Goal: Find specific page/section: Find specific page/section

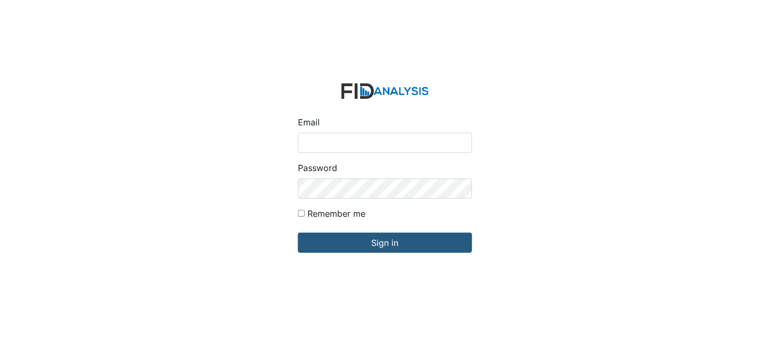
click at [351, 149] on input "Email" at bounding box center [385, 143] width 174 height 20
type input "[EMAIL_ADDRESS][DOMAIN_NAME]"
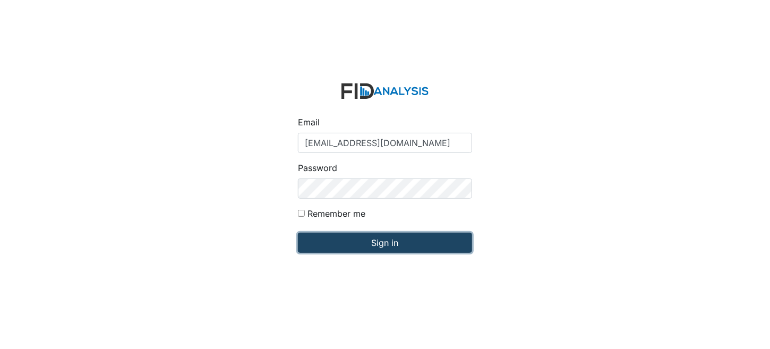
click at [420, 244] on input "Sign in" at bounding box center [385, 243] width 174 height 20
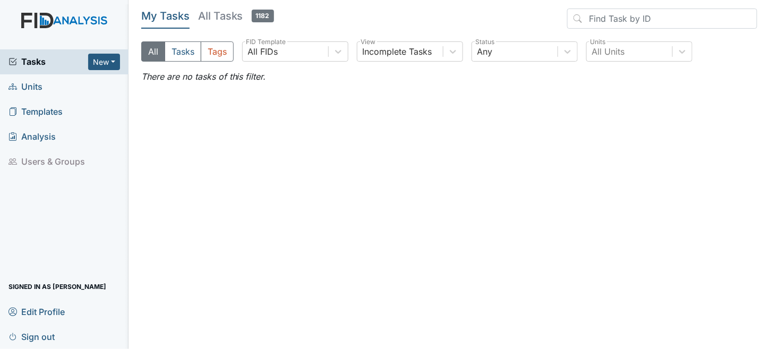
click at [30, 86] on span "Units" at bounding box center [26, 87] width 34 height 16
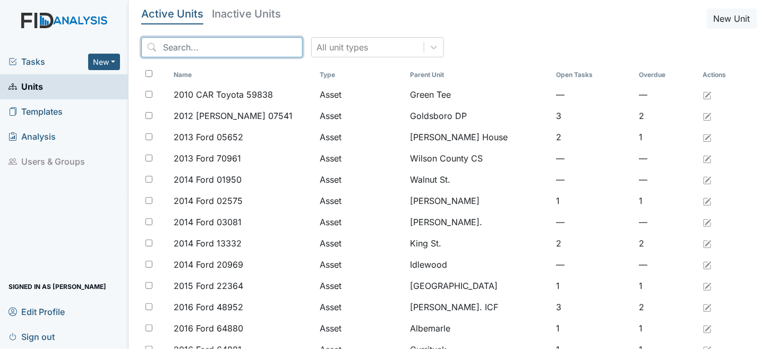
click at [240, 44] on input "search" at bounding box center [222, 47] width 162 height 20
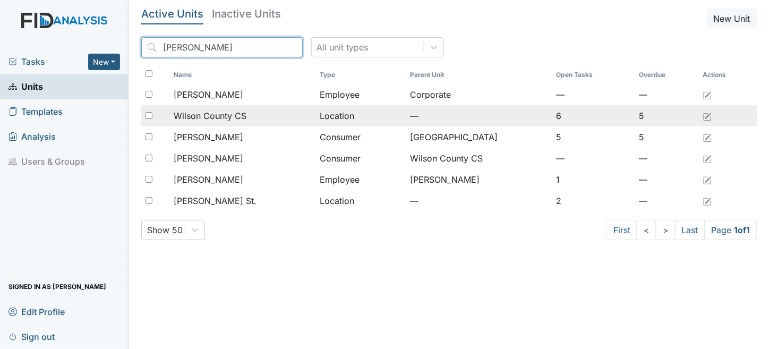
type input "wilson"
click at [364, 112] on td "Location" at bounding box center [361, 115] width 90 height 21
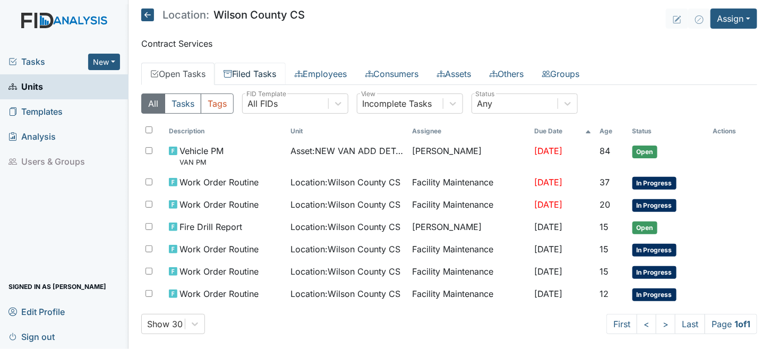
click at [272, 83] on link "Filed Tasks" at bounding box center [250, 74] width 71 height 22
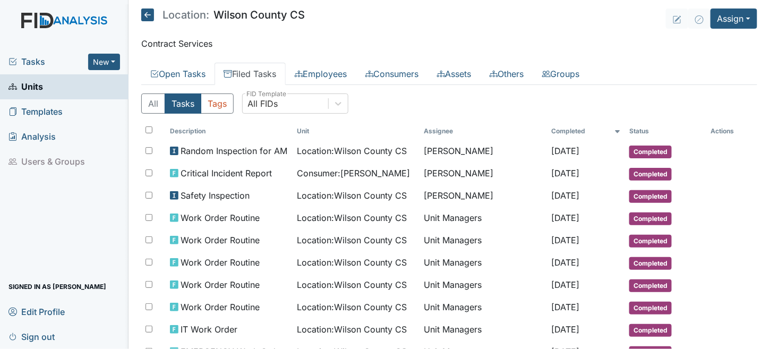
click at [148, 9] on icon at bounding box center [147, 15] width 13 height 13
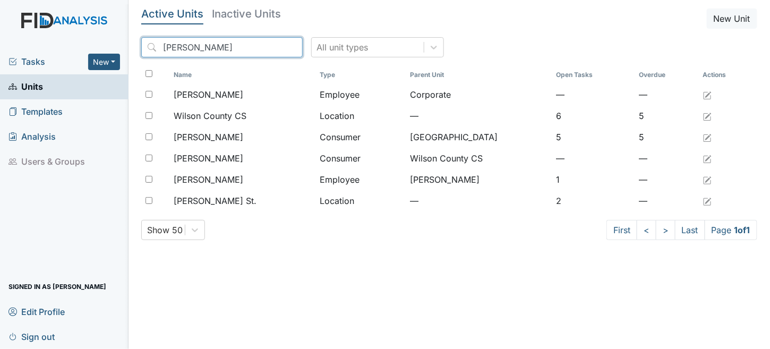
drag, startPoint x: 206, startPoint y: 47, endPoint x: 0, endPoint y: 52, distance: 205.7
click at [0, 52] on div "Tasks New Form Inspection Document Bundle Units Templates Analysis Users & Grou…" at bounding box center [385, 174] width 770 height 349
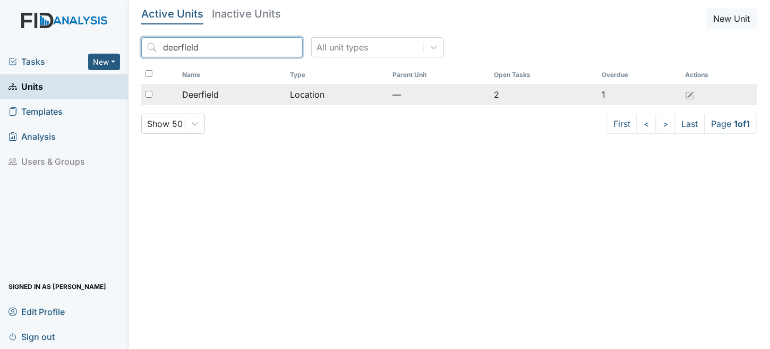
type input "deerfield"
click at [377, 90] on td "Location" at bounding box center [337, 94] width 103 height 21
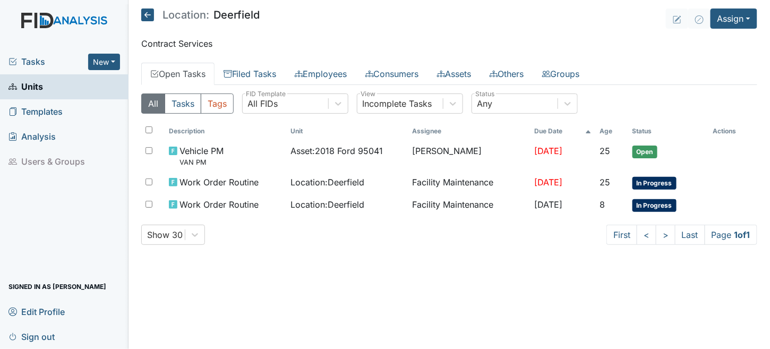
click at [256, 85] on div "All Tasks Tags All FIDs FID Template Incomplete Tasks View Any Status Descripti…" at bounding box center [449, 173] width 616 height 177
click at [257, 79] on link "Filed Tasks" at bounding box center [250, 74] width 71 height 22
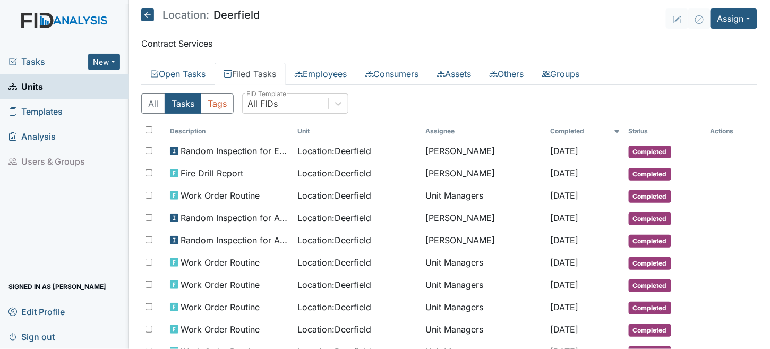
click at [141, 15] on icon at bounding box center [147, 15] width 13 height 13
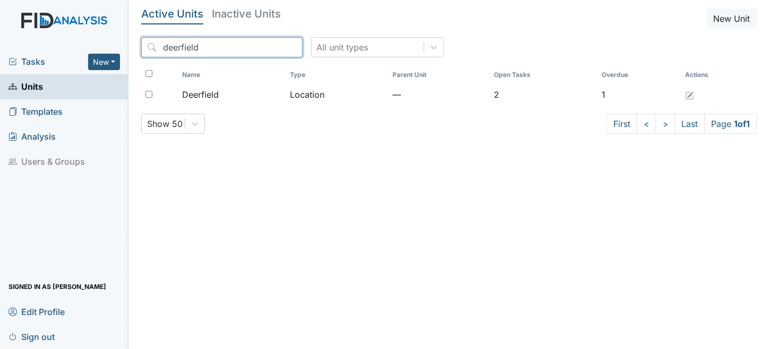
drag, startPoint x: 210, startPoint y: 50, endPoint x: 0, endPoint y: 32, distance: 211.1
click at [0, 32] on div "Tasks New Form Inspection Document Bundle Units Templates Analysis Users & Grou…" at bounding box center [385, 174] width 770 height 349
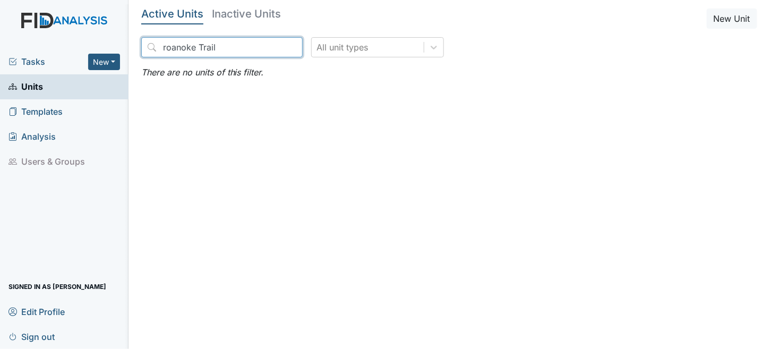
drag, startPoint x: 54, startPoint y: 35, endPoint x: 10, endPoint y: 38, distance: 44.2
click at [10, 38] on div "Tasks New Form Inspection Document Bundle Units Templates Analysis Users & Grou…" at bounding box center [385, 174] width 770 height 349
type input "dare"
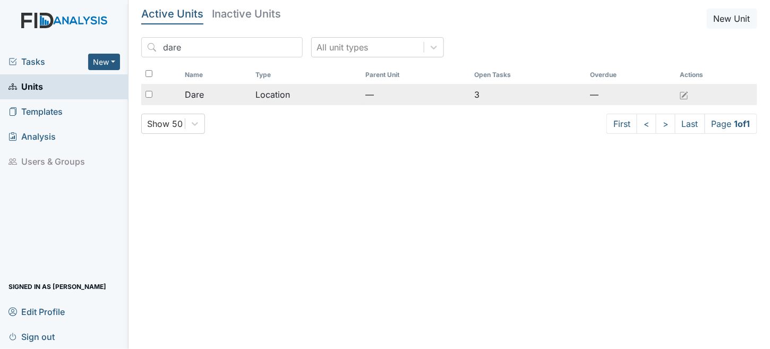
click at [278, 88] on td "Location" at bounding box center [306, 94] width 110 height 21
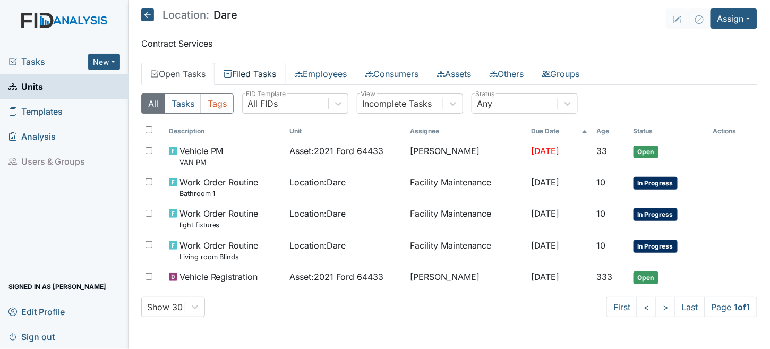
click at [248, 66] on link "Filed Tasks" at bounding box center [250, 74] width 71 height 22
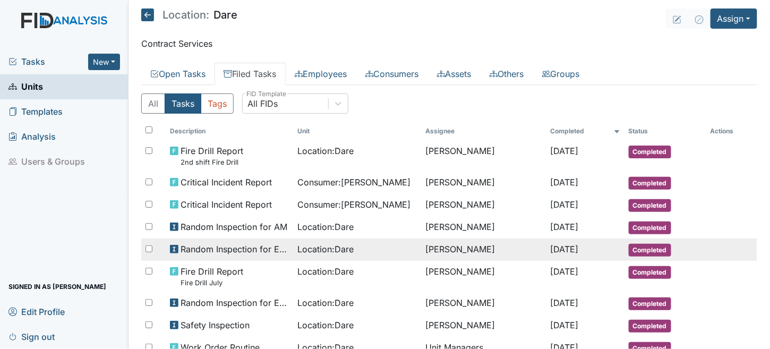
click at [219, 245] on span "Random Inspection for Evening" at bounding box center [235, 249] width 108 height 13
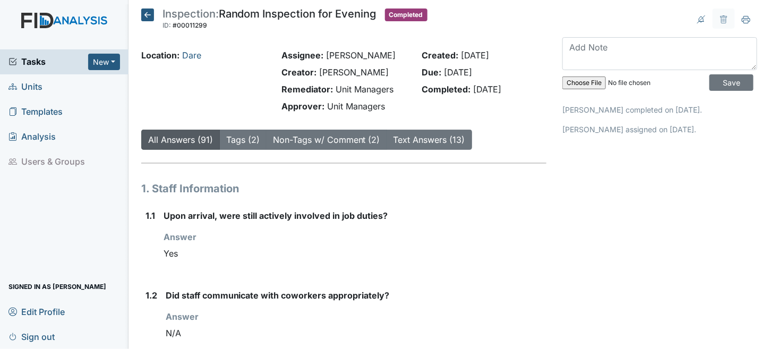
click at [148, 14] on icon at bounding box center [147, 15] width 13 height 13
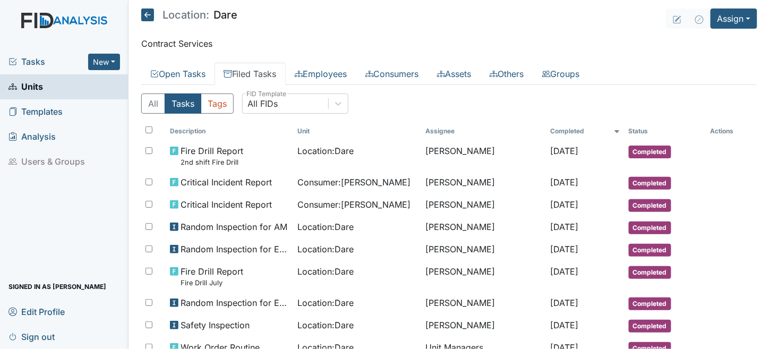
click at [150, 15] on icon at bounding box center [147, 15] width 13 height 13
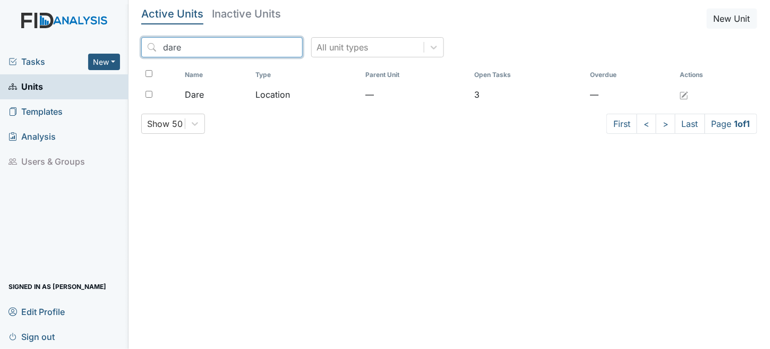
drag, startPoint x: 174, startPoint y: 46, endPoint x: 0, endPoint y: 15, distance: 177.0
click at [0, 15] on div "Tasks New Form Inspection Document Bundle Units Templates Analysis Users & Grou…" at bounding box center [385, 174] width 770 height 349
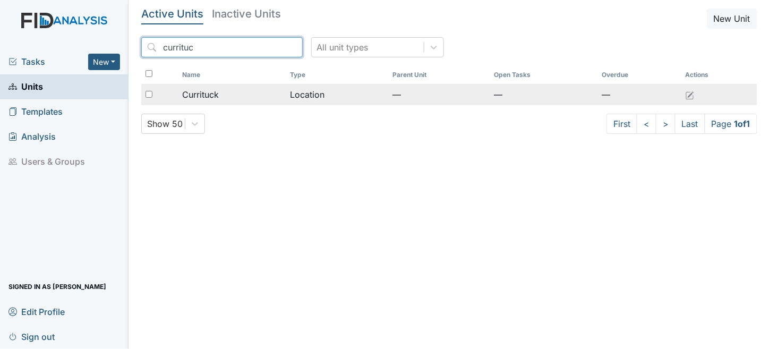
type input "currituc"
click at [356, 98] on td "Location" at bounding box center [337, 94] width 103 height 21
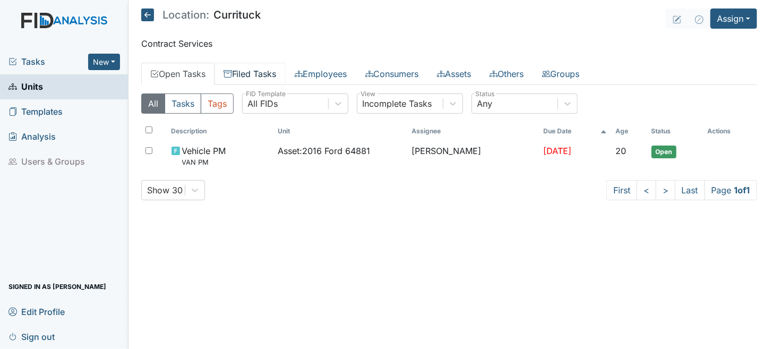
click at [272, 71] on link "Filed Tasks" at bounding box center [250, 74] width 71 height 22
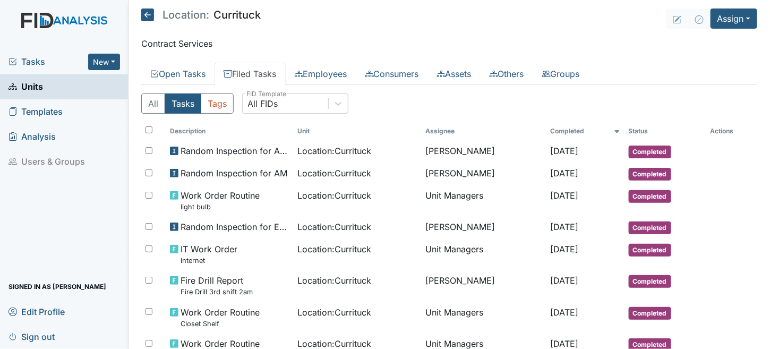
click at [147, 11] on icon at bounding box center [147, 15] width 13 height 13
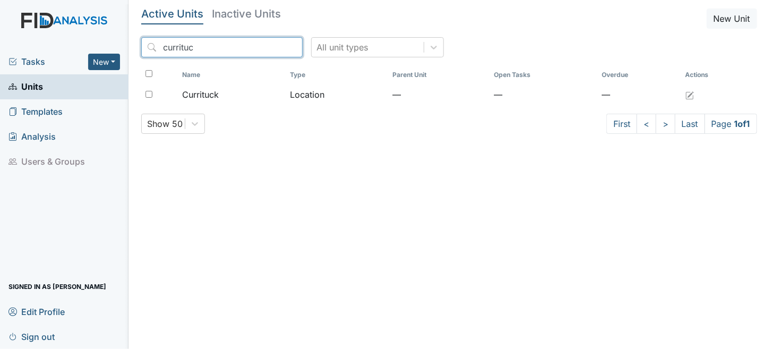
click at [198, 50] on input "currituc" at bounding box center [222, 47] width 162 height 20
drag, startPoint x: 198, startPoint y: 48, endPoint x: 156, endPoint y: 46, distance: 42.0
click at [156, 46] on input "currituc" at bounding box center [222, 47] width 162 height 20
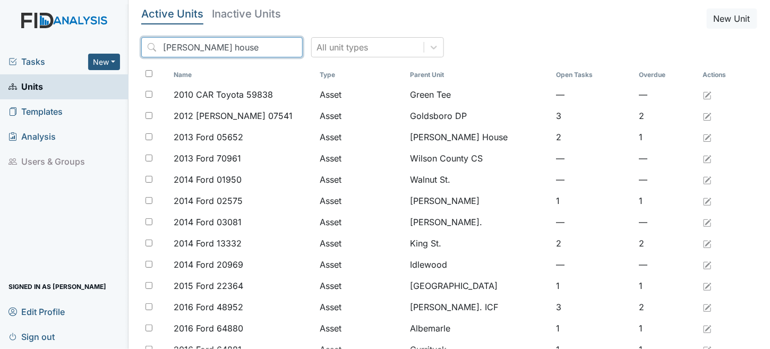
type input "scott house"
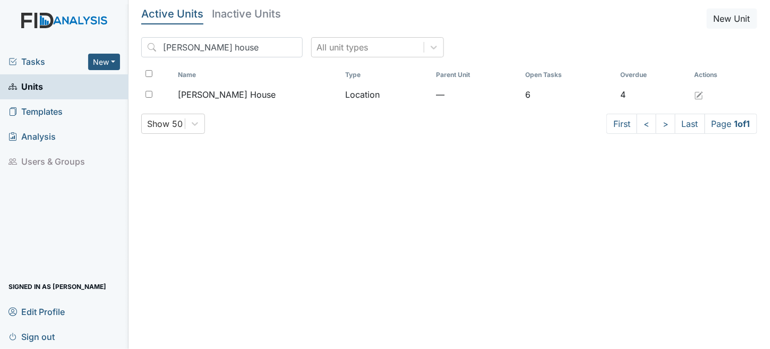
click at [374, 80] on th "Type" at bounding box center [387, 75] width 91 height 18
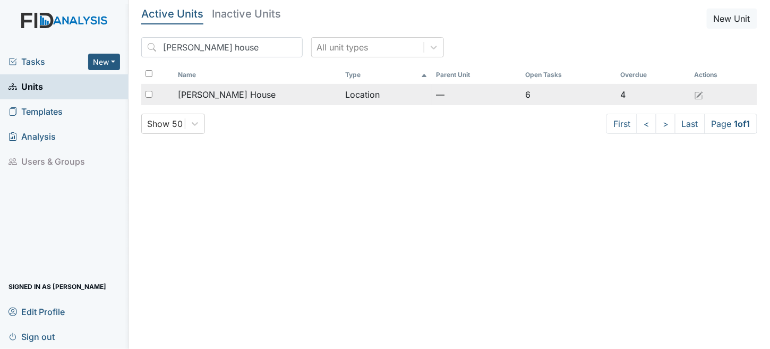
click at [368, 92] on td "Location" at bounding box center [387, 94] width 91 height 21
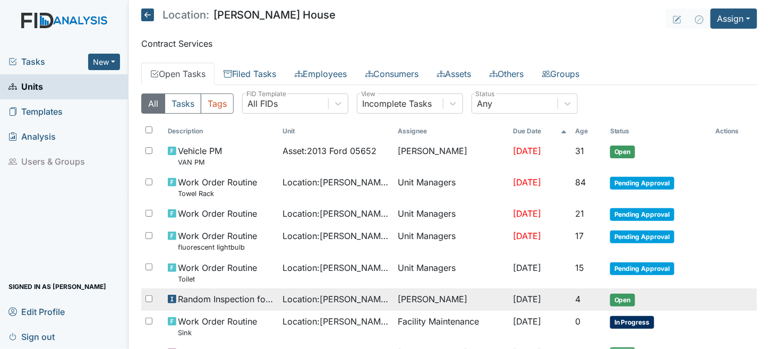
click at [187, 297] on span "Random Inspection for AM" at bounding box center [227, 299] width 96 height 13
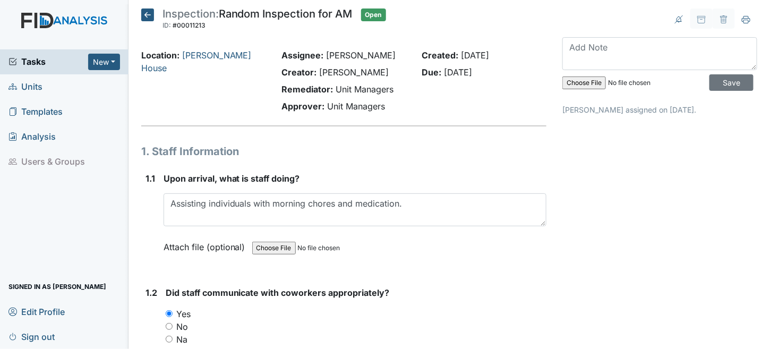
click at [147, 14] on icon at bounding box center [147, 15] width 13 height 13
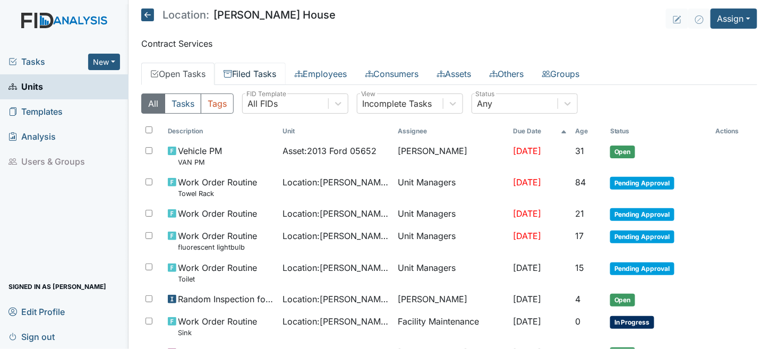
click at [245, 73] on link "Filed Tasks" at bounding box center [250, 74] width 71 height 22
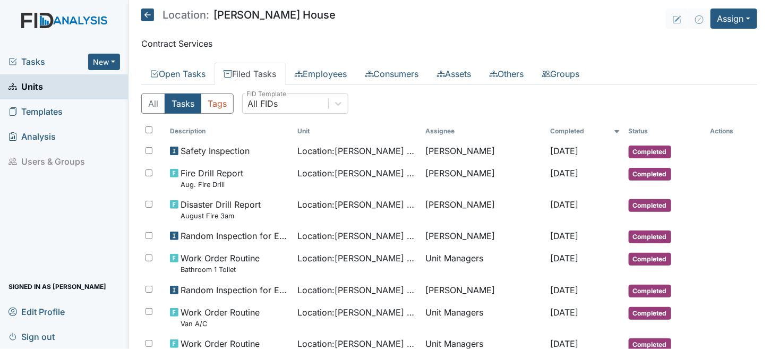
click at [151, 18] on icon at bounding box center [147, 15] width 13 height 13
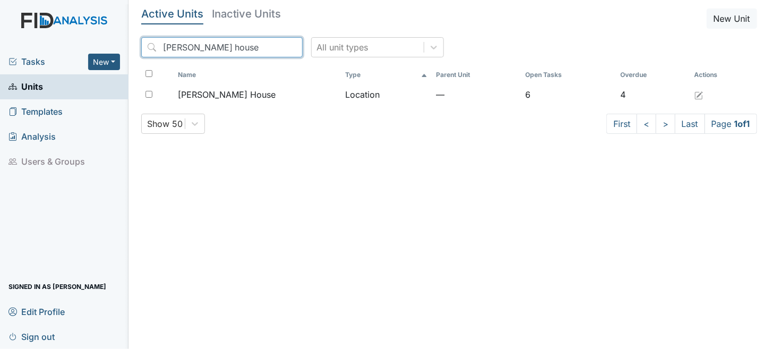
drag, startPoint x: 225, startPoint y: 48, endPoint x: 0, endPoint y: 52, distance: 225.3
click at [0, 52] on div "Tasks New Form Inspection Document Bundle Units Templates Analysis Users & Grou…" at bounding box center [385, 174] width 770 height 349
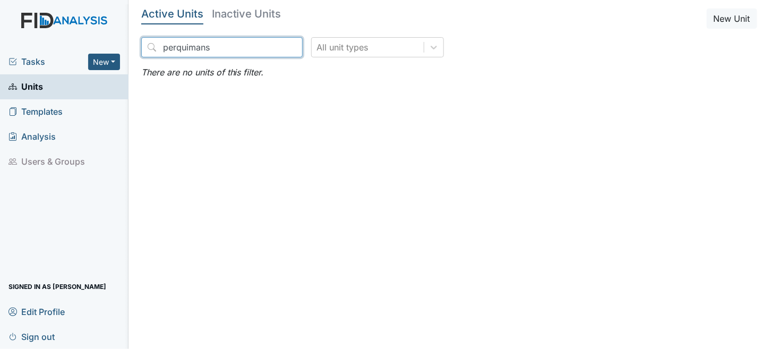
drag, startPoint x: 248, startPoint y: 46, endPoint x: 40, endPoint y: 38, distance: 207.4
click at [39, 39] on div "Tasks New Form Inspection Document Bundle Units Templates Analysis Users & Grou…" at bounding box center [385, 174] width 770 height 349
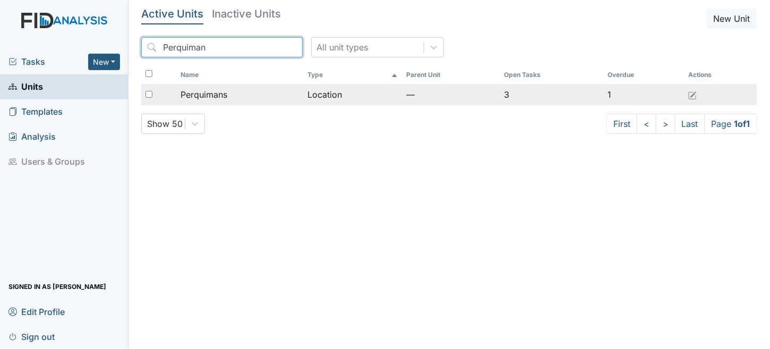
type input "Perquiman"
click at [326, 95] on td "Location" at bounding box center [352, 94] width 99 height 21
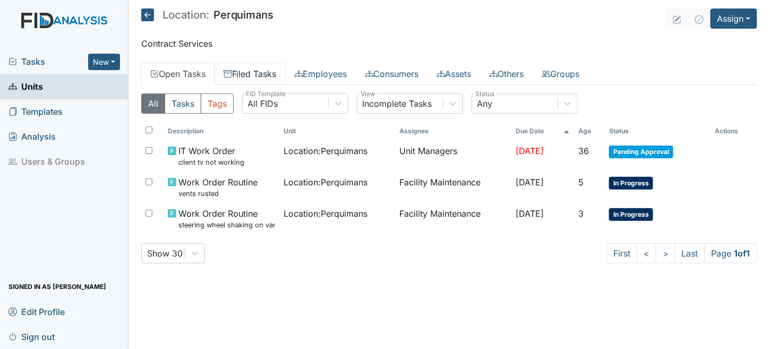
click at [240, 74] on link "Filed Tasks" at bounding box center [250, 74] width 71 height 22
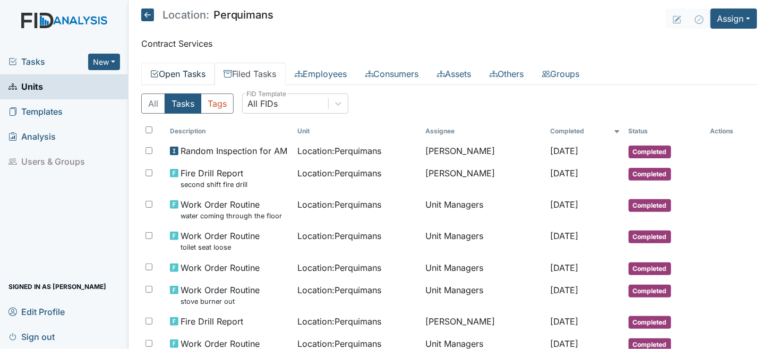
click at [206, 72] on link "Open Tasks" at bounding box center [177, 74] width 73 height 22
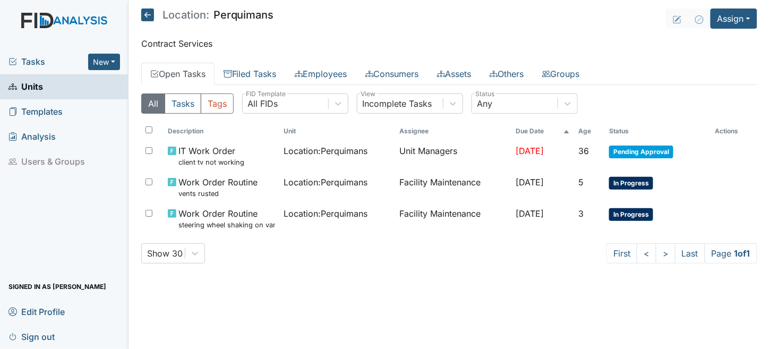
click at [145, 16] on icon at bounding box center [147, 15] width 13 height 13
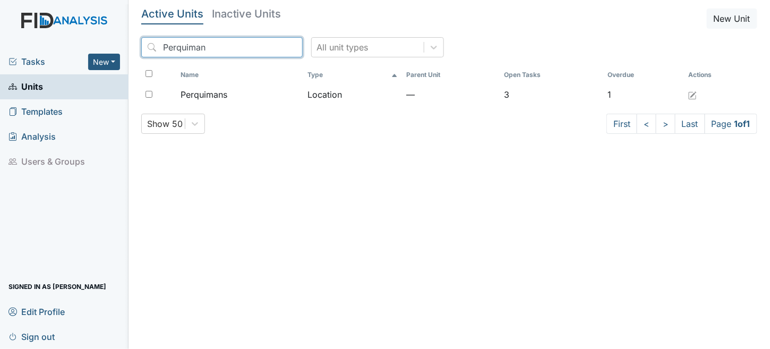
drag, startPoint x: 227, startPoint y: 48, endPoint x: 0, endPoint y: 54, distance: 226.9
click at [0, 54] on div "Tasks New Form Inspection Document Bundle Units Templates Analysis Users & Grou…" at bounding box center [385, 174] width 770 height 349
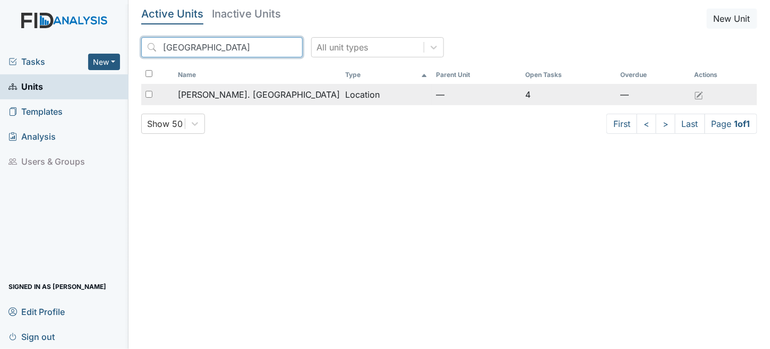
type input "camden"
click at [230, 87] on td "[PERSON_NAME]. [GEOGRAPHIC_DATA]" at bounding box center [258, 94] width 168 height 21
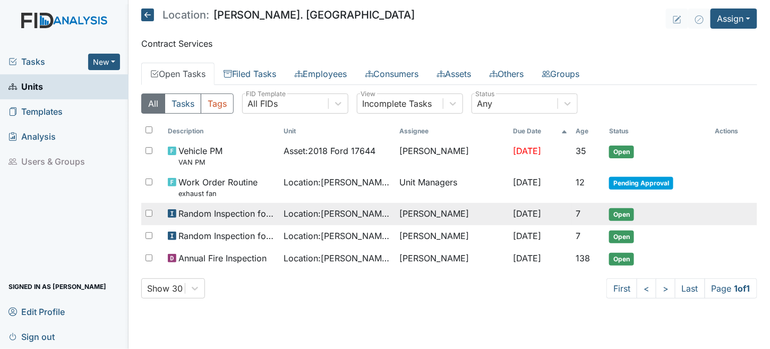
click at [234, 208] on span "Random Inspection for AM" at bounding box center [227, 213] width 97 height 13
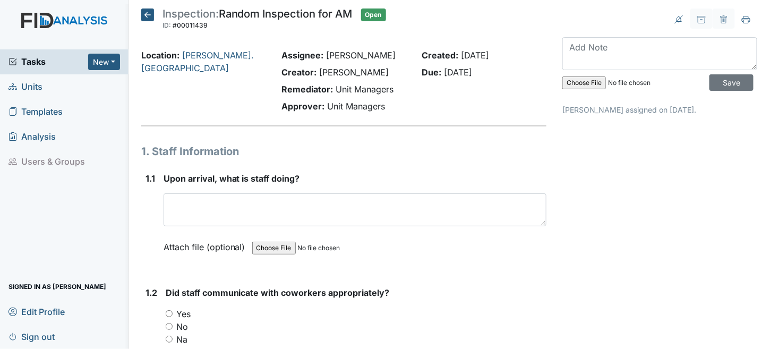
click at [143, 13] on icon at bounding box center [147, 15] width 13 height 13
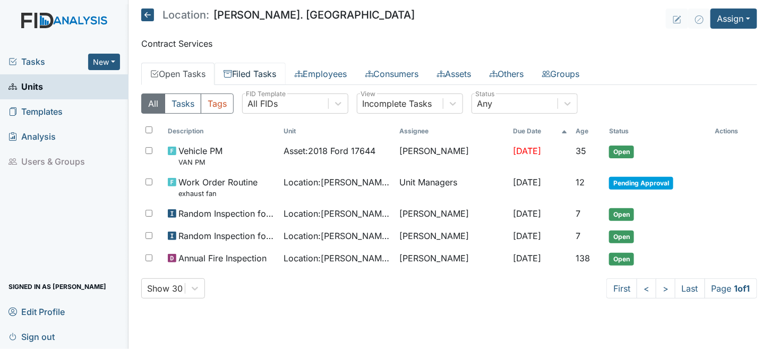
click at [265, 70] on link "Filed Tasks" at bounding box center [250, 74] width 71 height 22
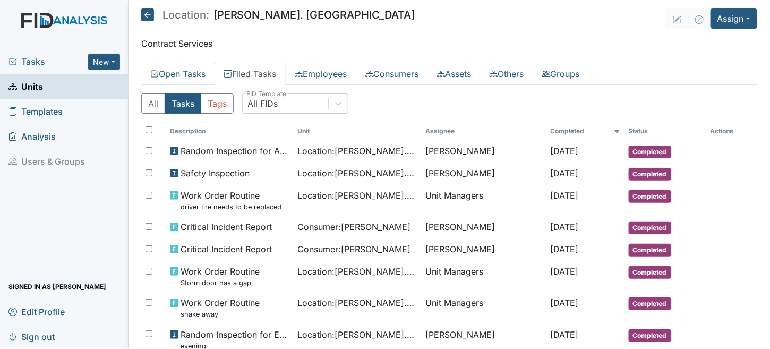
click at [146, 19] on icon at bounding box center [147, 15] width 13 height 13
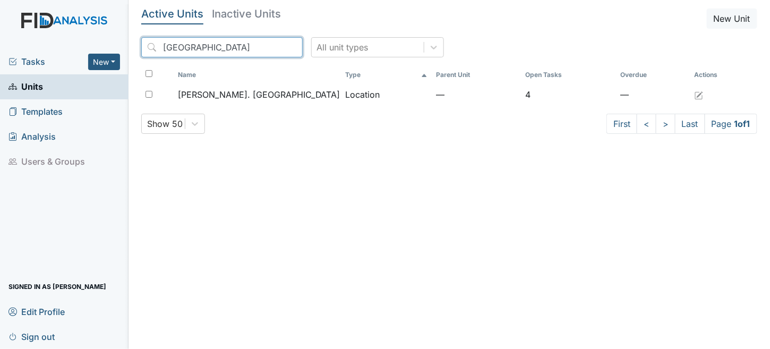
drag, startPoint x: 210, startPoint y: 38, endPoint x: 0, endPoint y: 45, distance: 210.5
click at [0, 45] on div "Tasks New Form Inspection Document Bundle Units Templates Analysis Users & Grou…" at bounding box center [385, 174] width 770 height 349
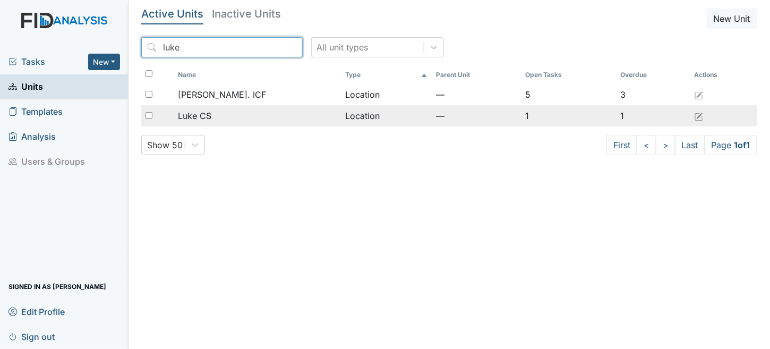
type input "luke"
click at [342, 110] on td "Location" at bounding box center [387, 115] width 91 height 21
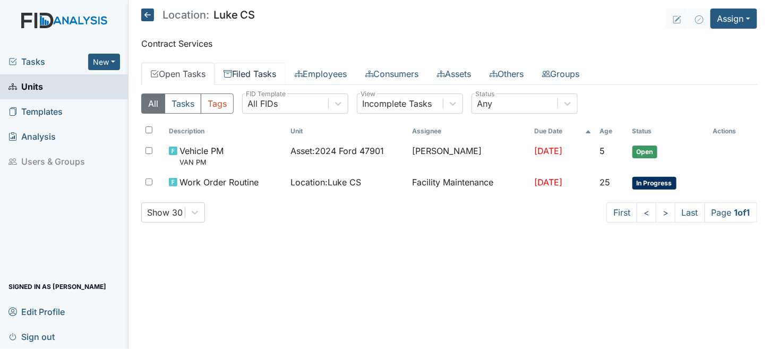
click at [250, 65] on link "Filed Tasks" at bounding box center [250, 74] width 71 height 22
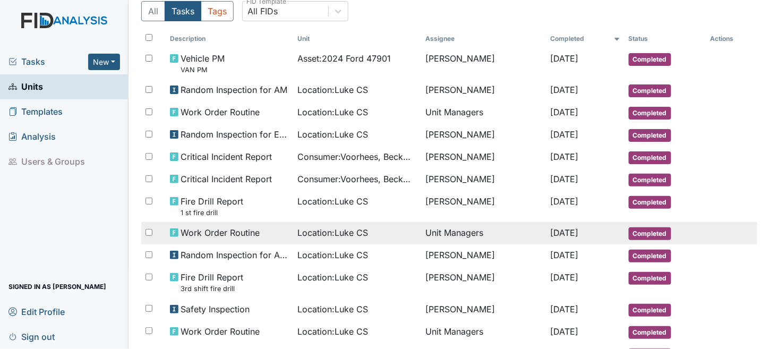
scroll to position [106, 0]
